Goal: Task Accomplishment & Management: Complete application form

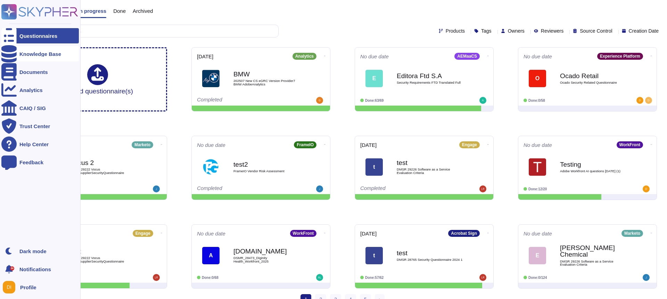
click at [23, 58] on div "Knowledge Base" at bounding box center [39, 53] width 77 height 15
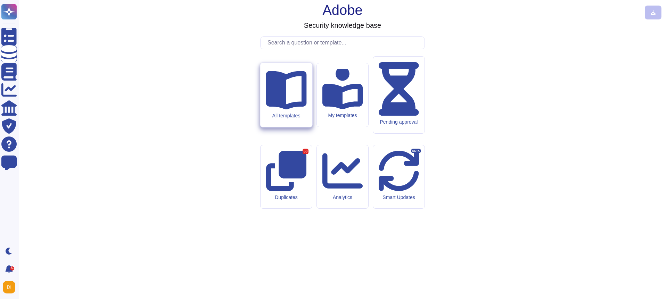
click at [282, 110] on icon at bounding box center [286, 90] width 41 height 39
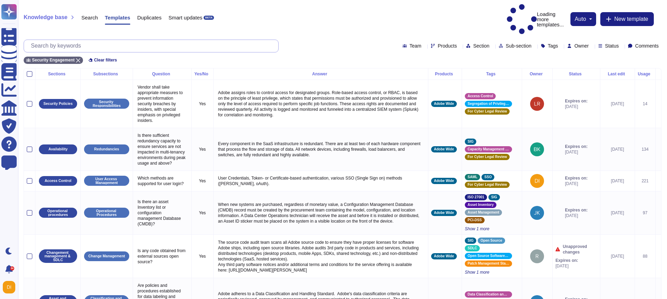
click at [92, 40] on input "text" at bounding box center [152, 46] width 251 height 12
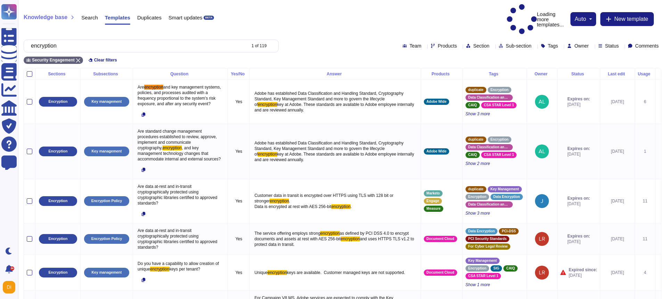
type input "encryption"
click at [438, 43] on span "Products" at bounding box center [447, 45] width 19 height 5
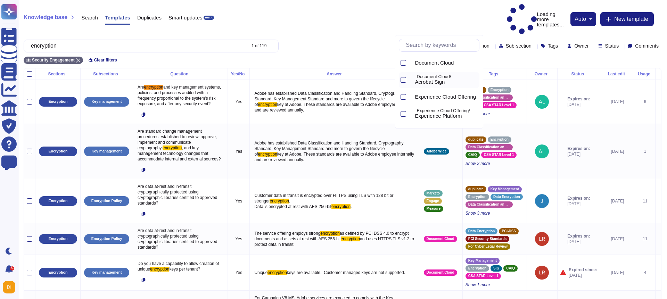
click at [412, 81] on icon at bounding box center [500, 170] width 178 height 178
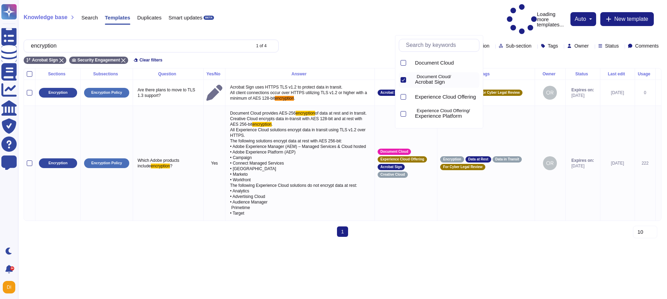
click at [329, 22] on div "Knowledge base Search Templates Duplicates Smart updates BETA Loading more temp…" at bounding box center [342, 34] width 649 height 68
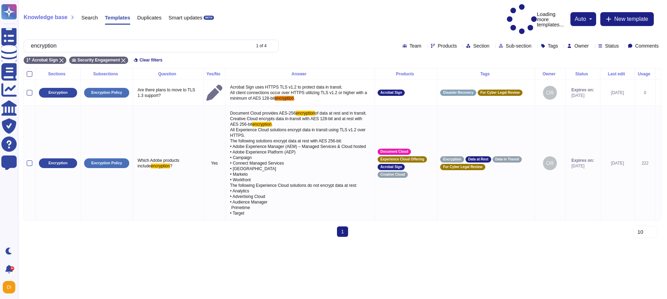
click at [431, 43] on div "Products" at bounding box center [445, 46] width 29 height 6
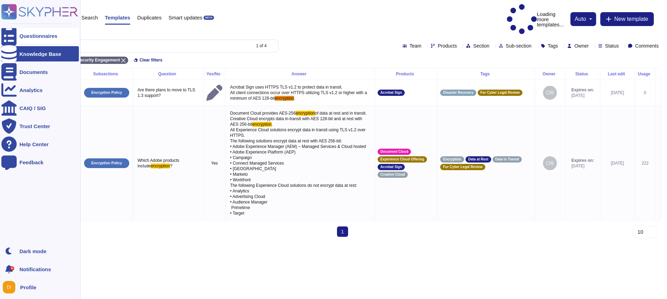
click at [35, 37] on div "Questionnaires" at bounding box center [38, 35] width 38 height 5
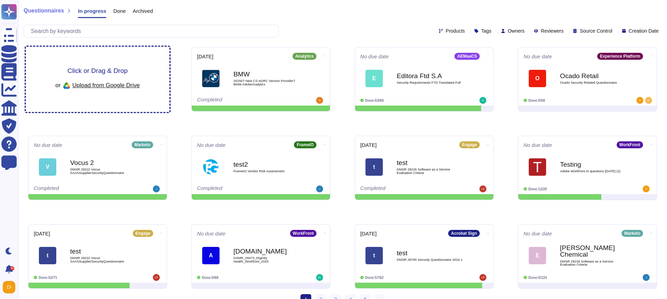
click at [93, 71] on span "Click or Drag & Drop" at bounding box center [97, 70] width 60 height 7
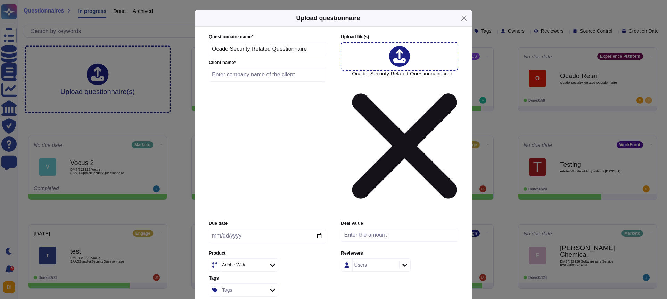
click at [247, 82] on input "text" at bounding box center [267, 75] width 117 height 14
type input "Test Training"
click at [289, 229] on input "date" at bounding box center [267, 236] width 117 height 15
click at [320, 229] on input "date" at bounding box center [267, 236] width 117 height 15
type input "[DATE]"
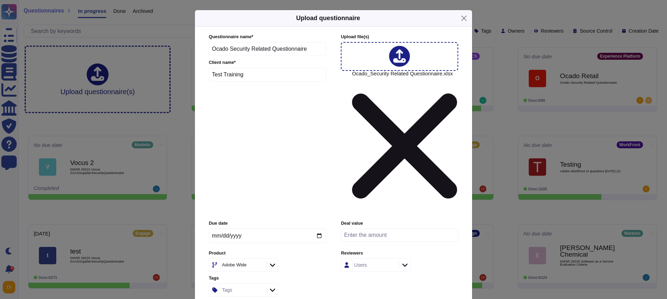
click at [248, 259] on div "Adobe Wide" at bounding box center [242, 265] width 45 height 13
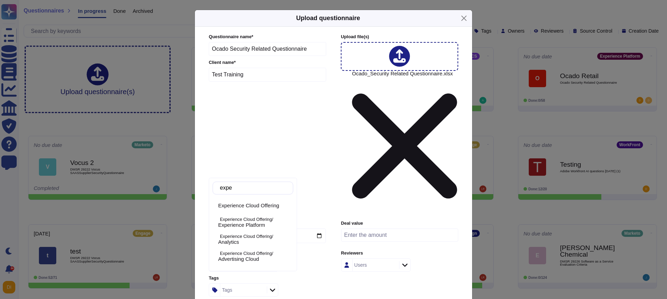
type input "exper"
click at [259, 223] on span "Experience Platform" at bounding box center [241, 225] width 47 height 6
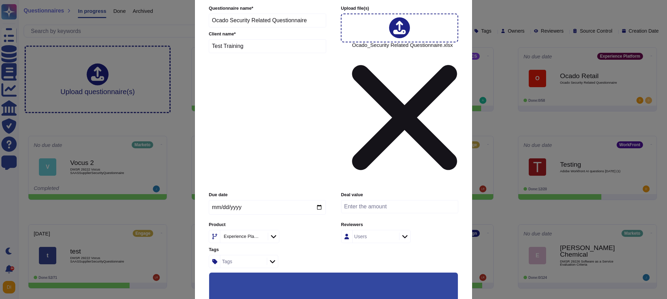
scroll to position [51, 0]
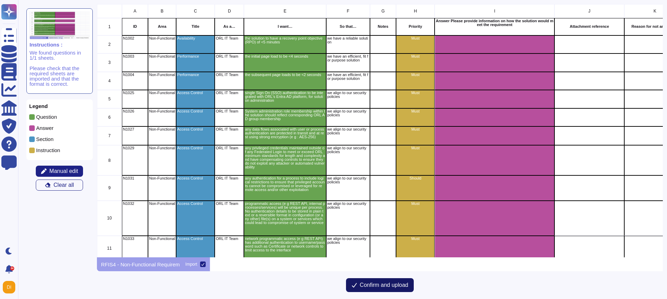
click at [380, 286] on span "Confirm and upload" at bounding box center [384, 285] width 49 height 6
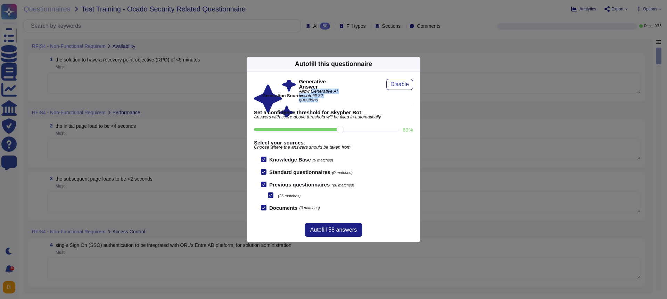
drag, startPoint x: 275, startPoint y: 84, endPoint x: 342, endPoint y: 95, distance: 67.6
click at [341, 95] on div "Generative Answer Allow Generative AI to autofill 32 questions" at bounding box center [297, 98] width 87 height 39
drag, startPoint x: 339, startPoint y: 128, endPoint x: 348, endPoint y: 129, distance: 8.4
click at [348, 129] on input "80 %" at bounding box center [326, 129] width 144 height 3
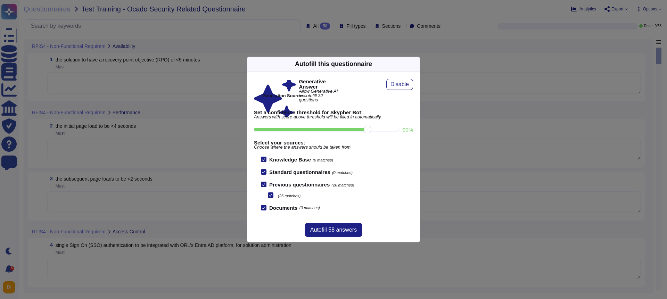
click at [355, 129] on input "90 %" at bounding box center [326, 129] width 144 height 3
click at [382, 202] on div "Knowledge Base (0 matches) Standard questionnaires (0 matches) Previous questio…" at bounding box center [337, 184] width 152 height 54
click at [365, 217] on div "Generative Answer Allow Generative AI to autofill 32 questions Disable Generati…" at bounding box center [333, 145] width 173 height 146
click at [336, 130] on input "90 %" at bounding box center [326, 129] width 144 height 3
click at [360, 131] on input "80 %" at bounding box center [326, 129] width 144 height 3
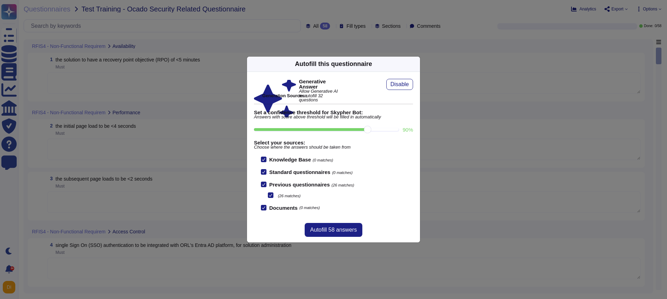
click at [381, 131] on input "90 %" at bounding box center [326, 129] width 144 height 3
click at [348, 129] on input "80 %" at bounding box center [326, 129] width 144 height 3
type input "80"
click at [329, 230] on span "Autofill 58 answers" at bounding box center [333, 230] width 47 height 6
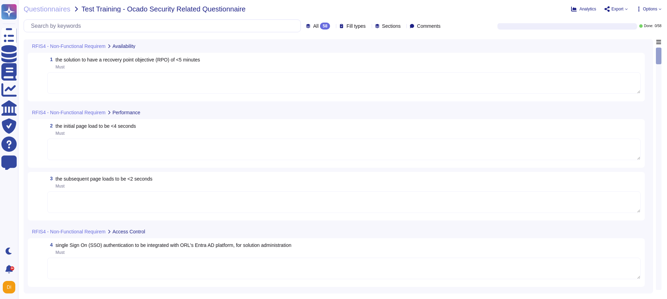
type textarea "All data flows associated with user or process authentication are protected in …"
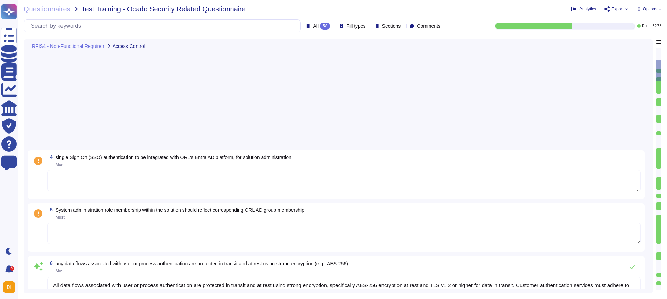
type textarea "Adobe has implemented several measures to ensure that privileged accounts are s…"
type textarea "Adobe ensures that all programmatic access, such as REST APIs and internal proc…"
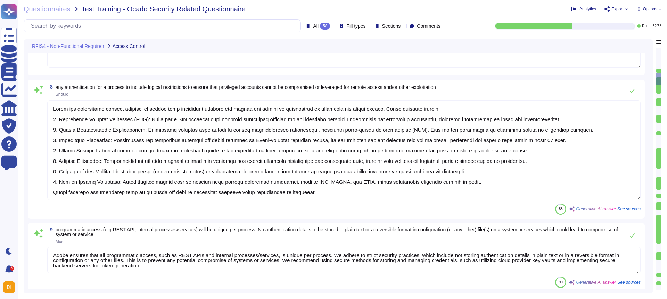
type textarea "Programmatic access to our network services, such as REST APIs, requires authen…"
type textarea "Adobe does not permit the creation of guest, shared, or anonymous accounts with…"
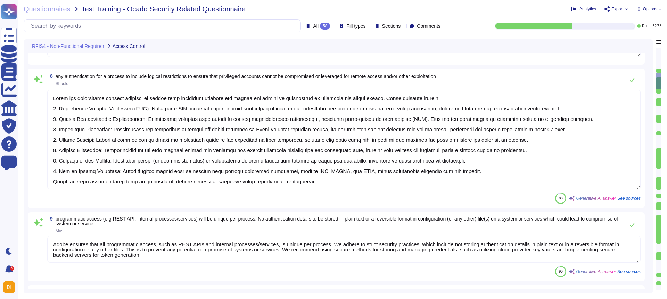
scroll to position [1, 0]
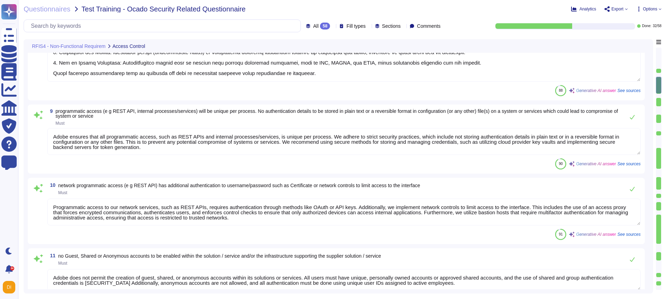
type textarea "Application logs can be retrieved via the UI for some offerings. All logs, incl…"
type textarea "Adobe ensures that audit/log data is stored securely with encryption at rest an…"
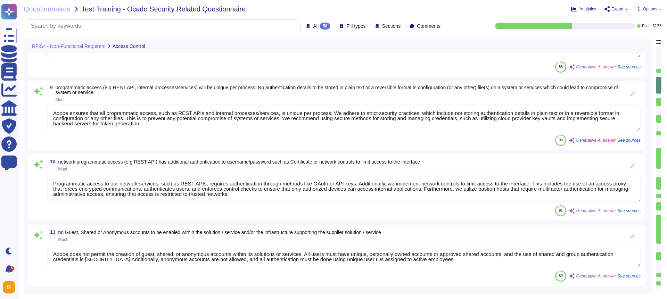
scroll to position [508, 0]
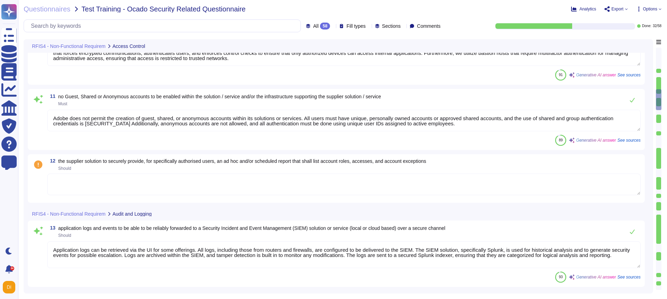
type textarea "All systems and services utilize AES-256 bit encryption for data at rest and TL…"
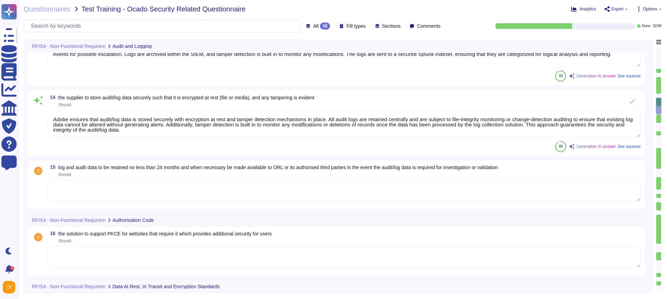
type textarea "Valid certificates must be signed by a certificate authority (CA) and must adhe…"
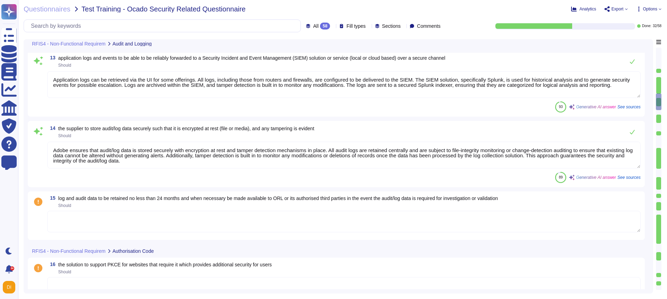
type textarea "Programmatic access to our network services, such as REST APIs, requires authen…"
type textarea "Adobe does not permit the creation of guest, shared, or anonymous accounts with…"
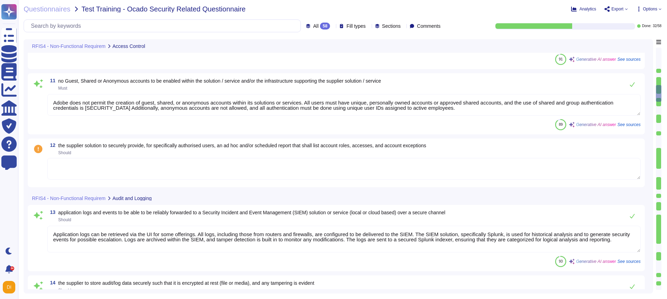
type textarea "Adobe has implemented several measures to ensure that privileged accounts are s…"
type textarea "Adobe ensures that all programmatic access, such as REST APIs and internal proc…"
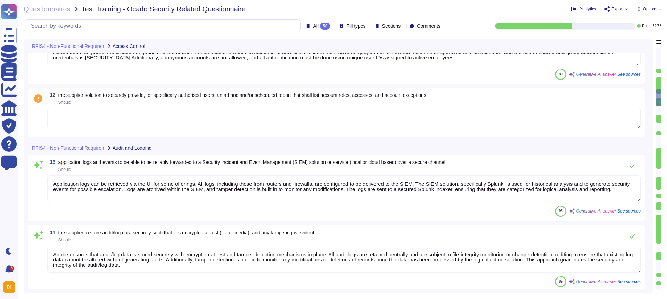
type textarea "All systems and services utilize AES-256 bit encryption for data at rest and TL…"
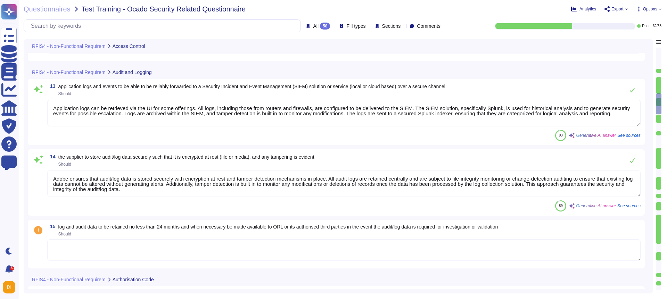
type textarea "Valid certificates must be signed by a certificate authority (CA) and must adhe…"
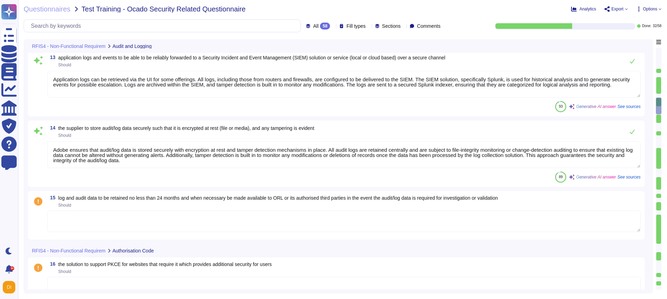
scroll to position [1, 0]
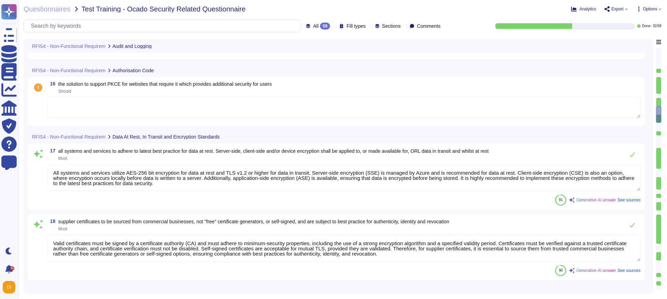
type textarea "Lorem ipsumdol sitametco, adipis Elitsedd Eiusmodte Incididu utl etd magnaaliq,…"
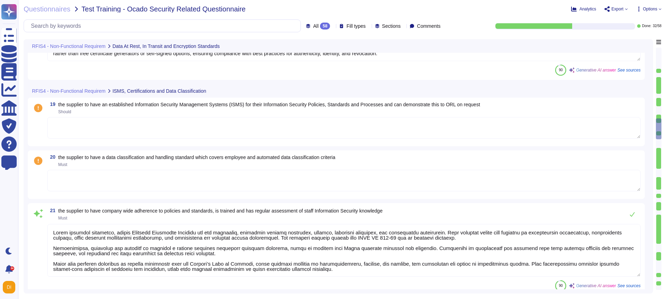
type textarea "Adobe ensures that appropriate data transfer agreements are in place to comply …"
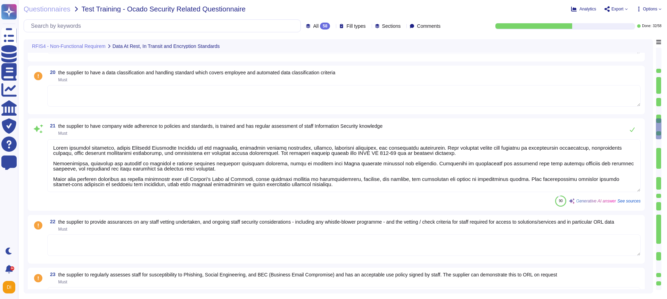
scroll to position [1240, 0]
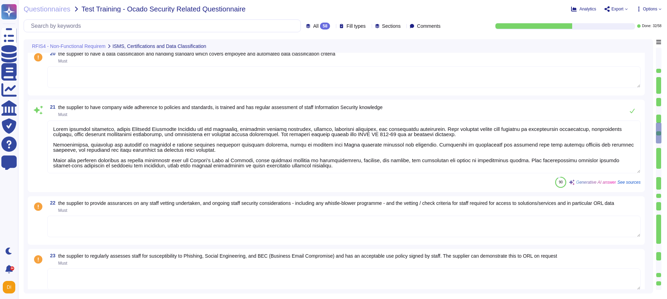
type textarea "Adobe maintains ISO 27001 certification. Additionally, Adobe has been evaluated…"
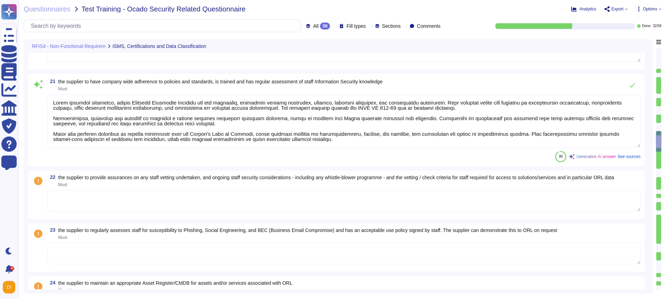
type textarea "Adobe offers hosting solutions in the following EU locations: - The Netherlands…"
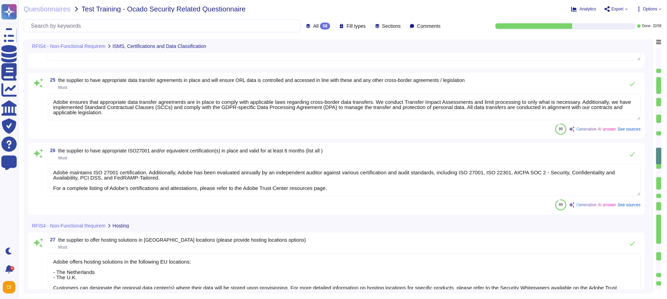
scroll to position [1629, 0]
type textarea "Adobe's data centers are equipped with a range of security controls and process…"
type textarea "The supplier solution equipment is hosted in a physically secure environment, s…"
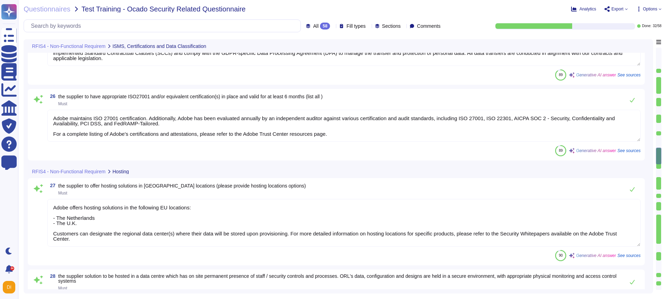
scroll to position [1563, 0]
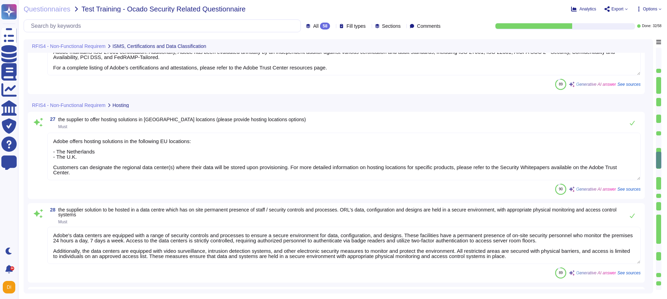
type textarea "The hosting center has clearly documented processes and policies for authorizin…"
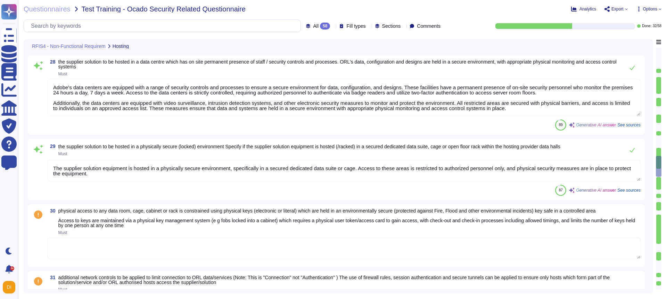
scroll to position [1, 0]
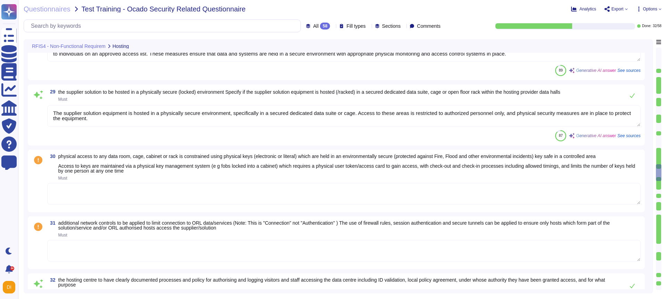
type textarea "All visitors and contractors are required to be signed in and continually escor…"
type textarea "All data centers utilize closed-circuit video surveillance at all interior and …"
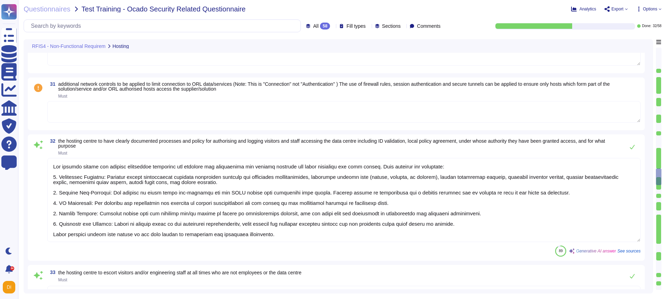
type textarea "Adobe has established policies and procedures that govern the Company’s offices…"
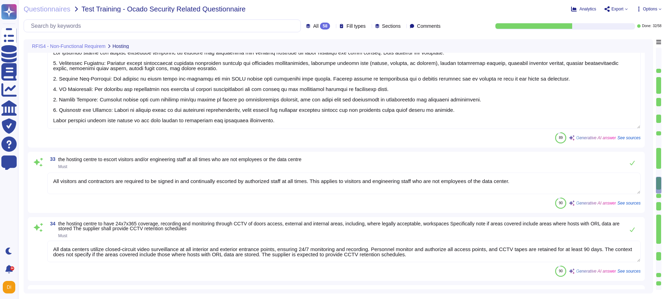
scroll to position [2101, 0]
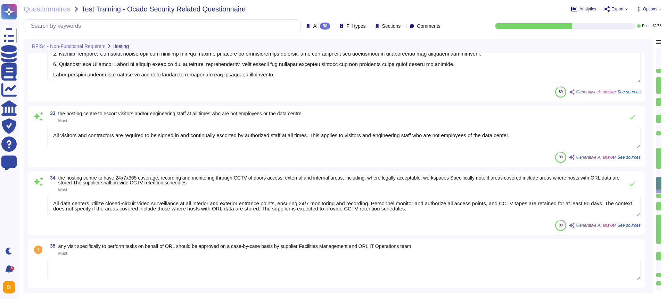
type textarea "Adobe follows best practices regarding network access, including regular rogue …"
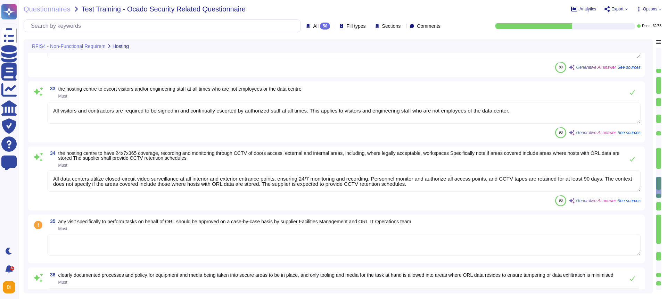
scroll to position [1, 0]
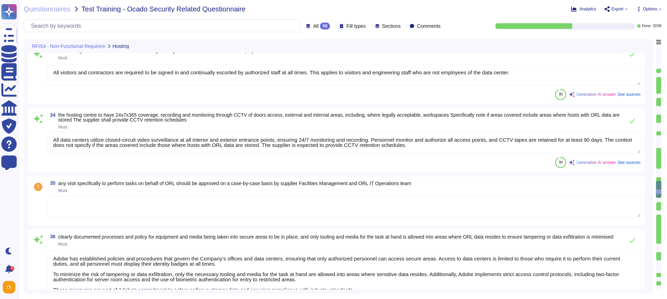
type textarea "Adobe employs a robust Privileged Identity Management (PIM) solution that inclu…"
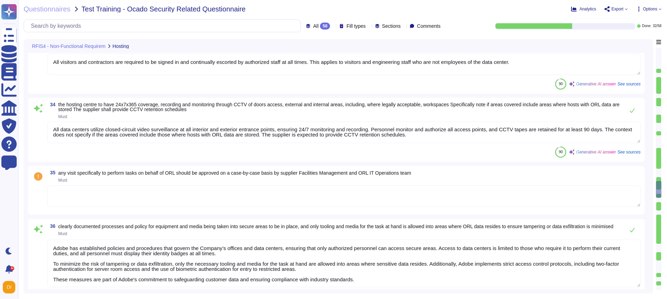
scroll to position [2171, 0]
click at [177, 117] on span "Must" at bounding box center [339, 116] width 563 height 4
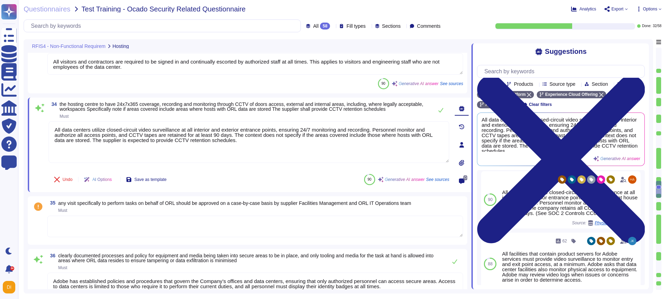
scroll to position [0, 0]
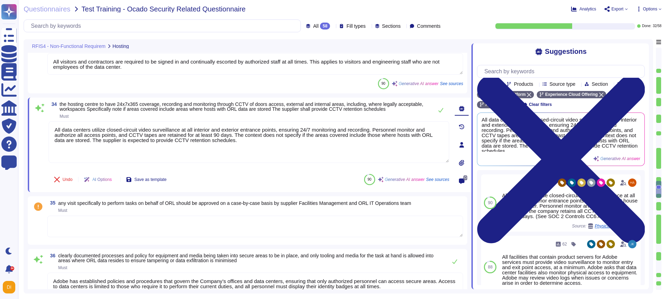
click at [329, 105] on span "the hosting centre to have 24x7x365 coverage, recording and monitoring through …" at bounding box center [242, 106] width 364 height 10
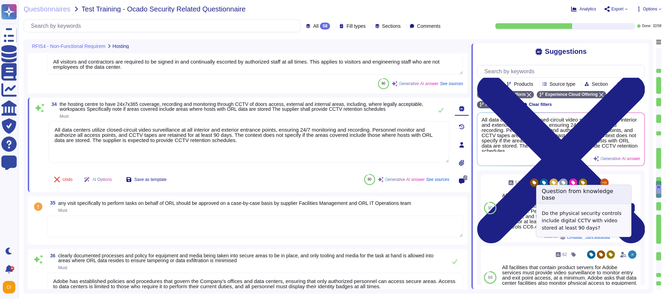
click at [588, 239] on span "Physical Entry Controls" at bounding box center [588, 236] width 43 height 4
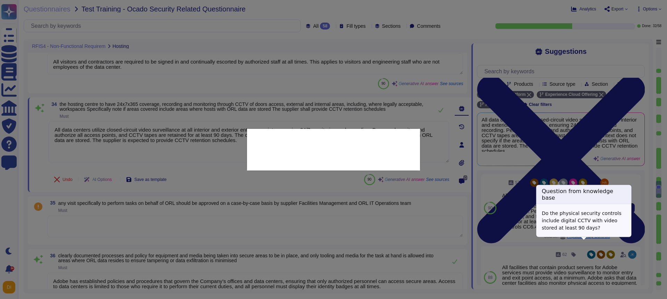
type textarea "Do the physical security controls include digital CCTV with video stored at lea…"
type textarea "All data centers use closed-circuit video surveillance at all interior and exte…"
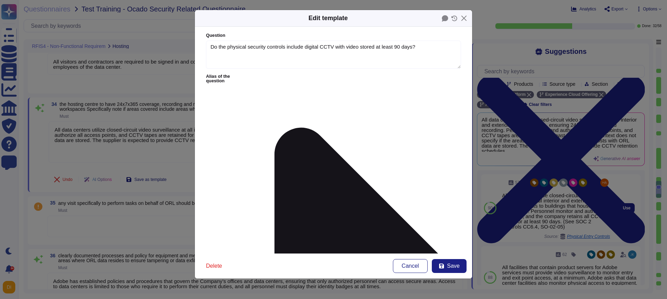
type textarea "Do the physical security controls include digital CCTV with video stored at lea…"
type textarea "All data centers use closed-circuit video surveillance at all interior and exte…"
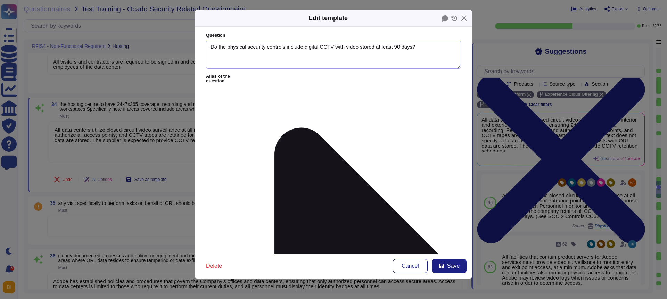
drag, startPoint x: 322, startPoint y: 44, endPoint x: 363, endPoint y: 58, distance: 43.5
click at [363, 58] on textarea "Do the physical security controls include digital CCTV with video stored at lea…" at bounding box center [333, 55] width 255 height 28
click at [465, 16] on button "Close" at bounding box center [464, 18] width 11 height 11
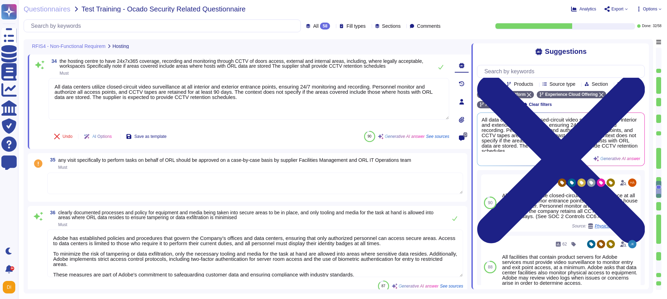
type textarea "Adobe employs a robust Privileged Identity Management (PIM) solution that inclu…"
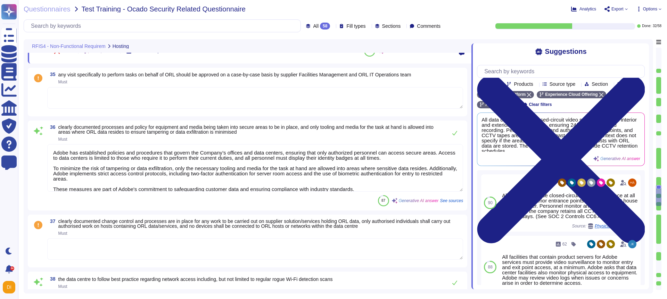
scroll to position [2308, 0]
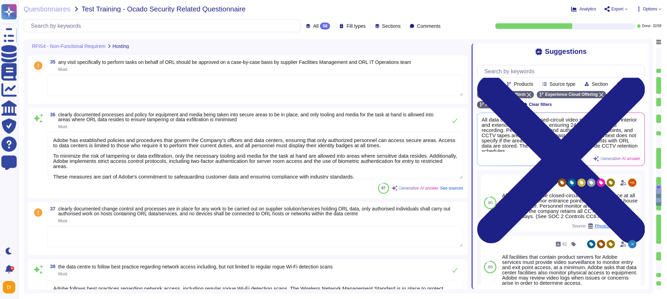
click at [621, 7] on span "Export" at bounding box center [617, 9] width 12 height 4
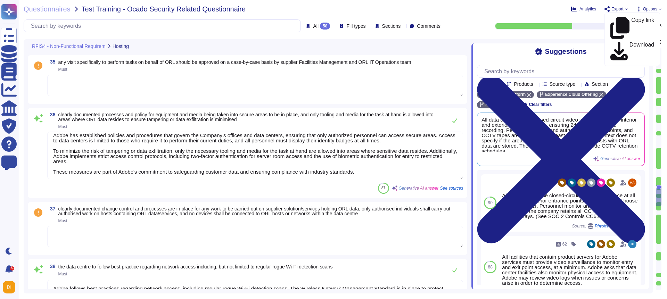
scroll to position [6, 0]
click at [138, 88] on textarea at bounding box center [255, 86] width 416 height 22
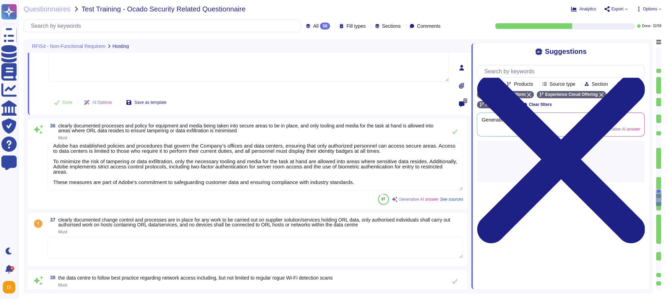
type textarea "Adobe employs a robust Privileged Identity Management (PIM) solution that inclu…"
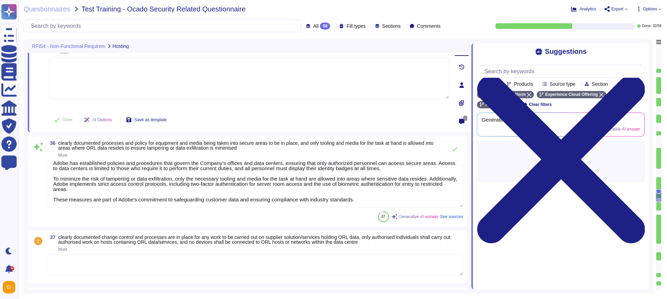
scroll to position [2279, 0]
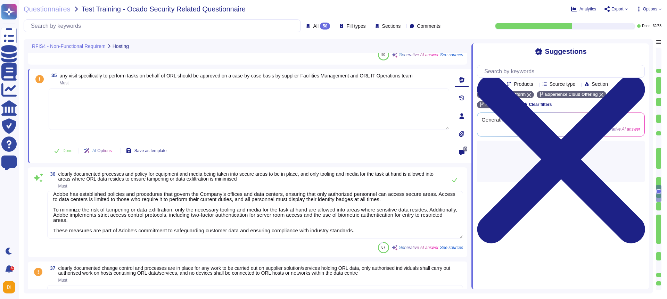
type textarea "The hosting center has clearly documented processes and policies for authorizin…"
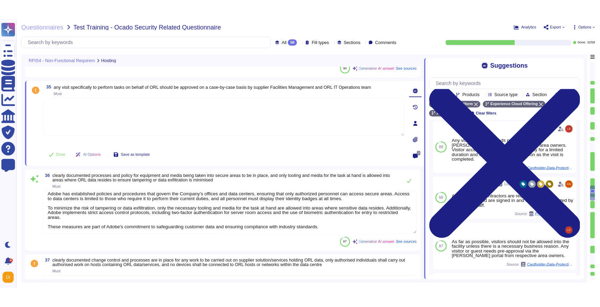
scroll to position [0, 0]
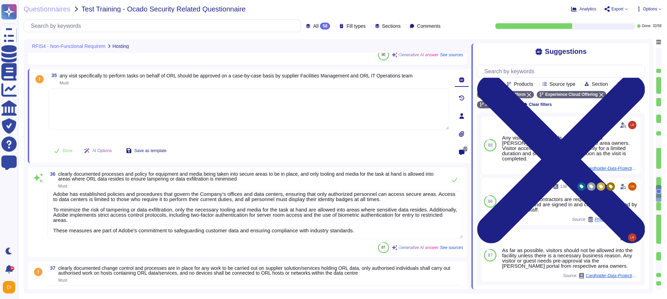
click at [623, 9] on span "Export" at bounding box center [615, 9] width 23 height 6
click at [622, 40] on link "Download" at bounding box center [632, 51] width 55 height 23
